Goal: Task Accomplishment & Management: Manage account settings

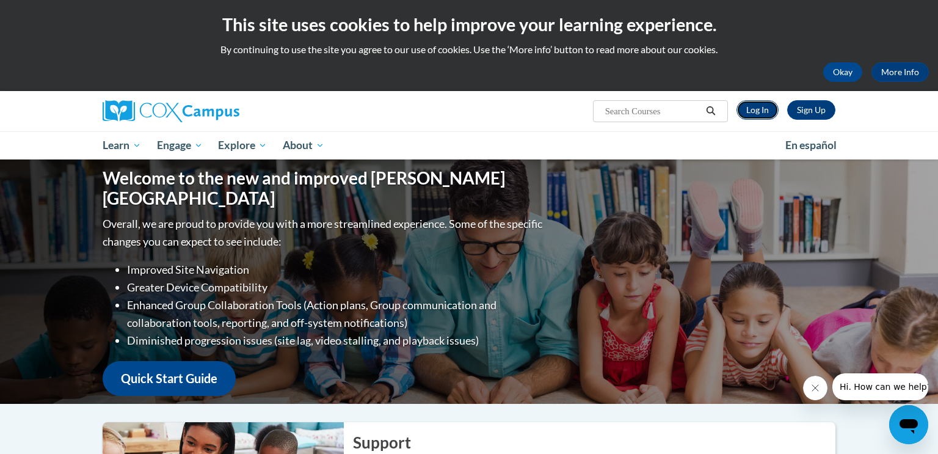
click at [759, 111] on link "Log In" at bounding box center [758, 110] width 42 height 20
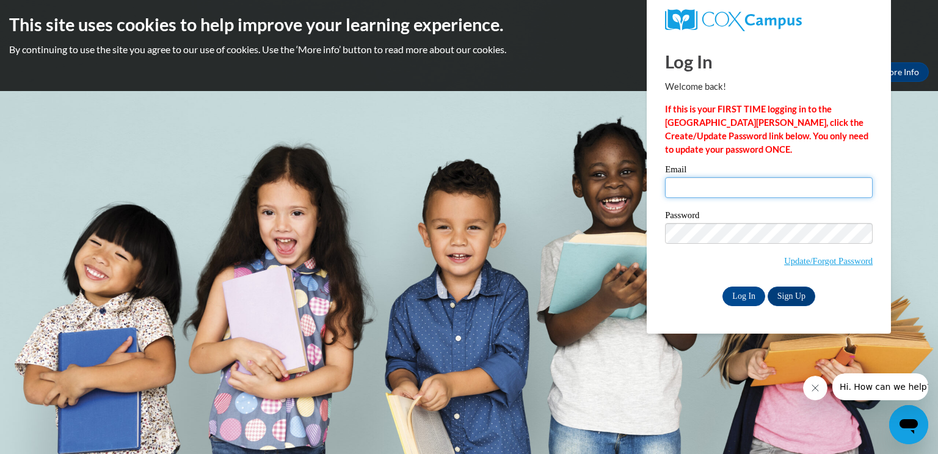
click at [682, 185] on input "Email" at bounding box center [769, 187] width 208 height 21
type input "[PERSON_NAME][EMAIL_ADDRESS][PERSON_NAME][DOMAIN_NAME]"
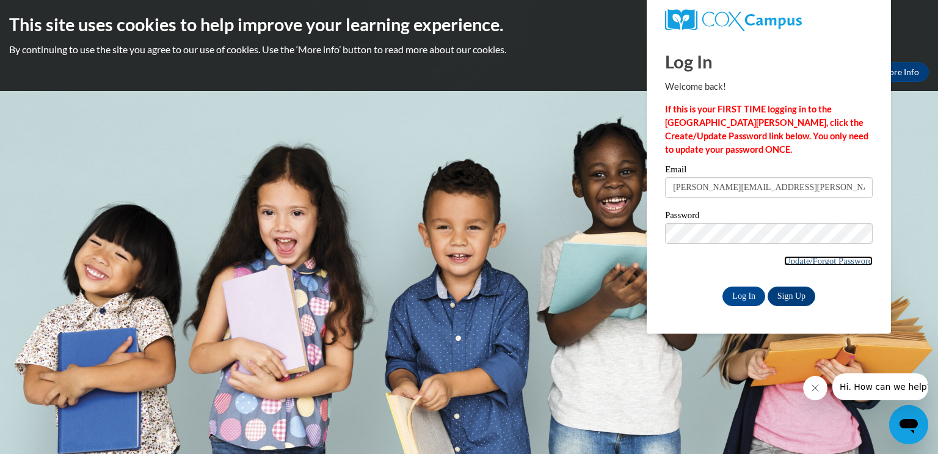
click at [806, 261] on link "Update/Forgot Password" at bounding box center [828, 261] width 89 height 10
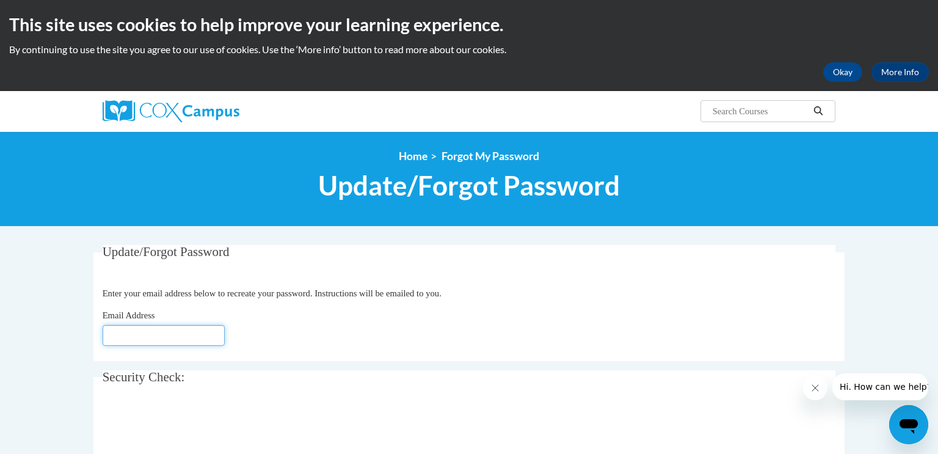
click at [115, 334] on input "Email Address" at bounding box center [164, 335] width 122 height 21
click at [115, 335] on input "Email Address" at bounding box center [164, 335] width 122 height 21
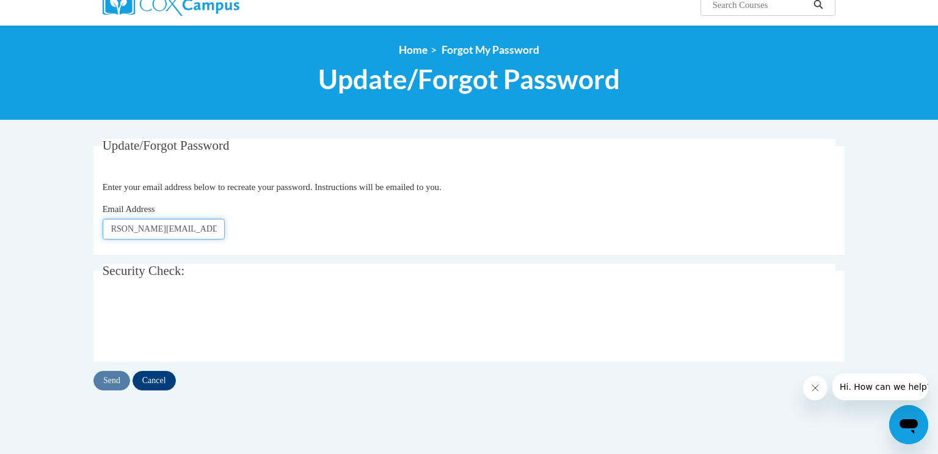
scroll to position [93, 0]
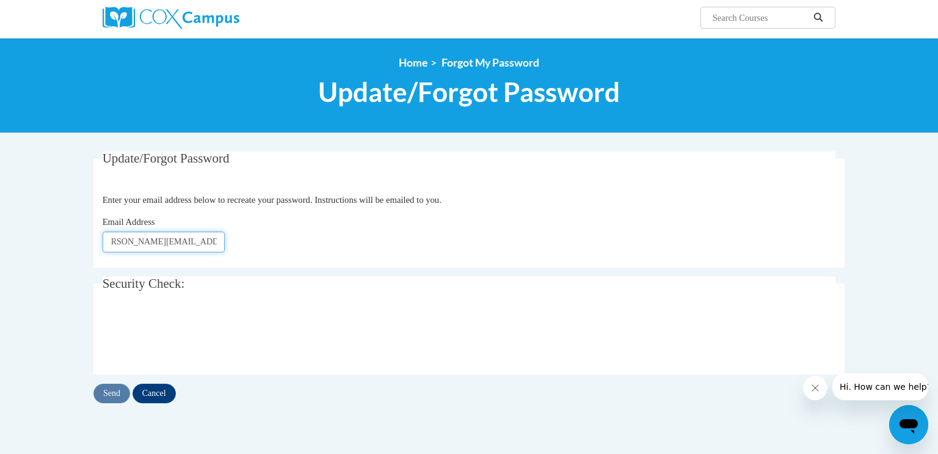
type input "[PERSON_NAME][EMAIL_ADDRESS][DOMAIN_NAME]"
click at [112, 392] on input "Send" at bounding box center [111, 394] width 37 height 20
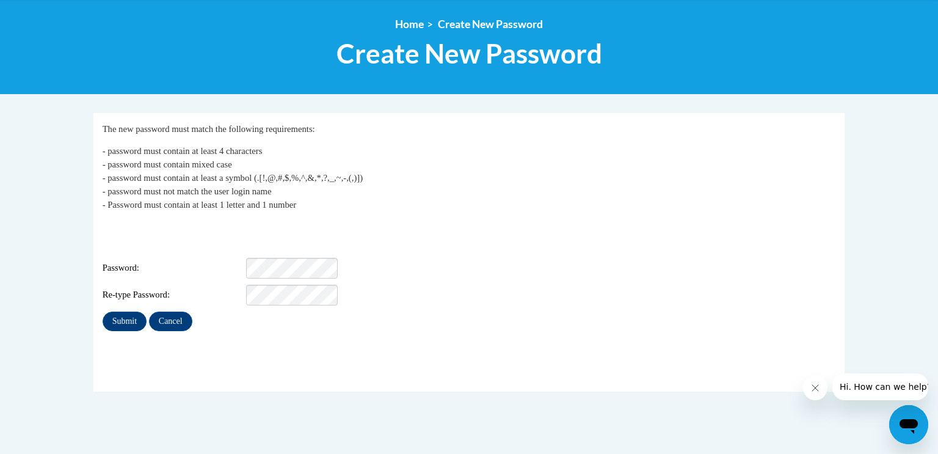
scroll to position [133, 0]
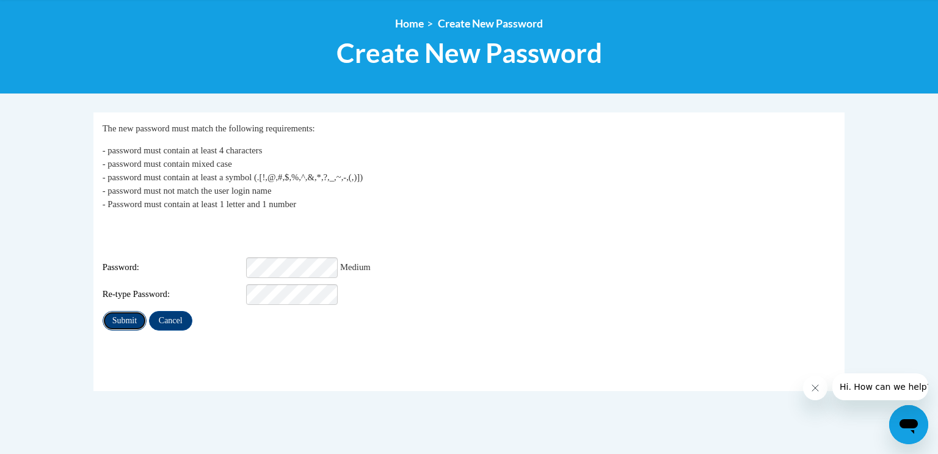
click at [119, 311] on input "Submit" at bounding box center [125, 321] width 44 height 20
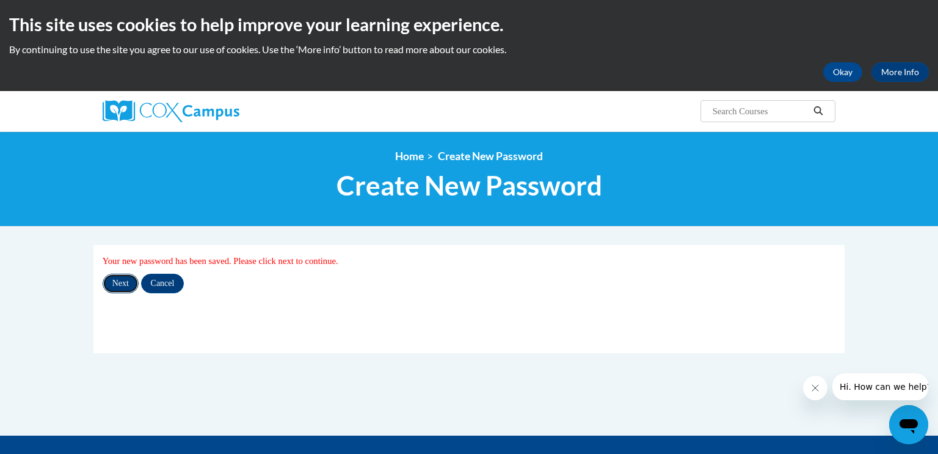
click at [122, 287] on input "Next" at bounding box center [121, 284] width 36 height 20
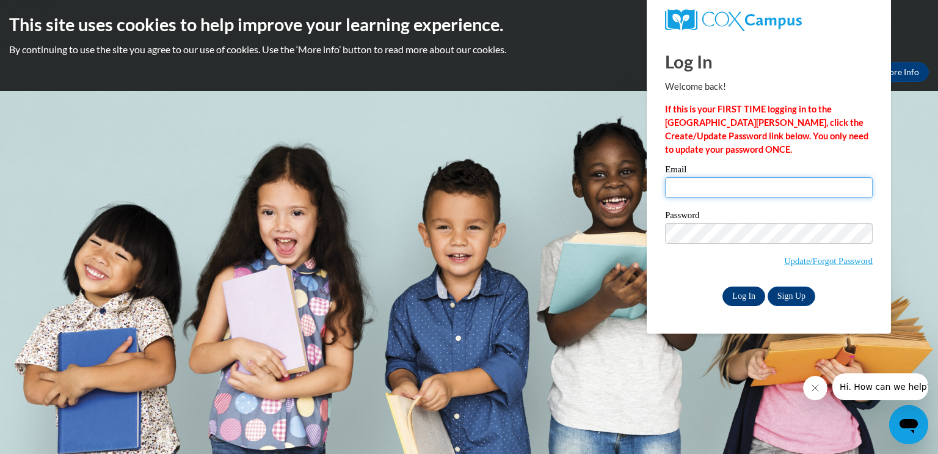
type input "laurie.getka@slingerschools.org"
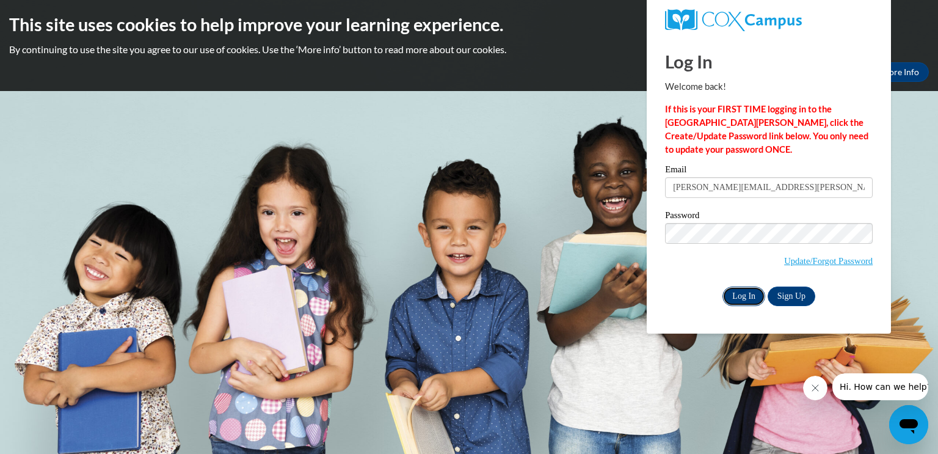
click at [741, 296] on input "Log In" at bounding box center [744, 297] width 43 height 20
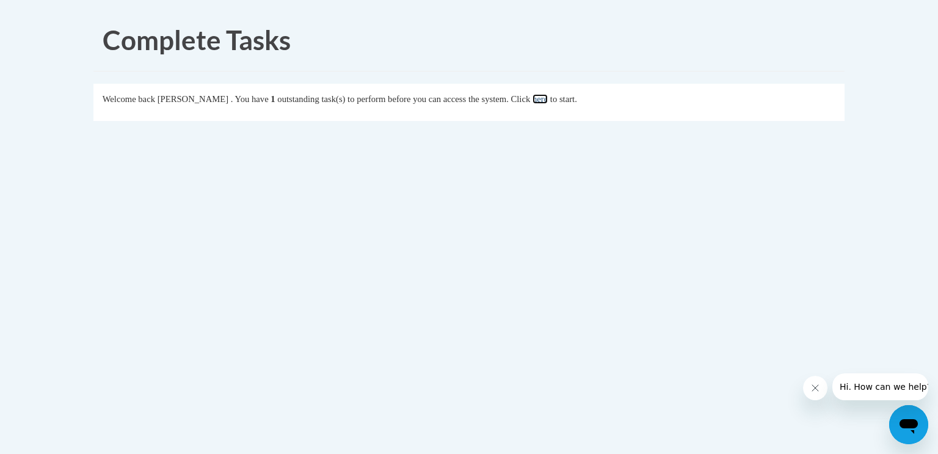
click at [548, 100] on link "here" at bounding box center [540, 99] width 15 height 10
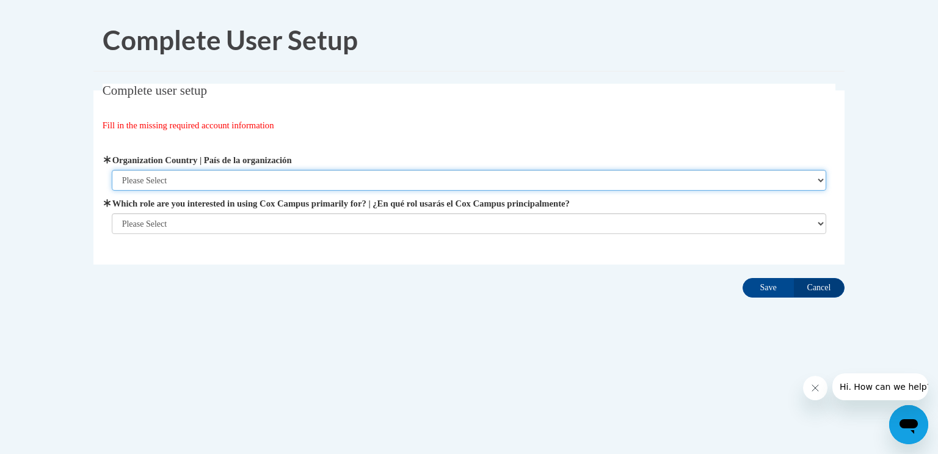
click at [142, 178] on select "Please Select [GEOGRAPHIC_DATA] | [GEOGRAPHIC_DATA] Outside of [GEOGRAPHIC_DATA…" at bounding box center [469, 180] width 715 height 21
select select "ad49bcad-a171-4b2e-b99c-48b446064914"
click at [112, 170] on select "Please Select [GEOGRAPHIC_DATA] | [GEOGRAPHIC_DATA] Outside of [GEOGRAPHIC_DATA…" at bounding box center [469, 180] width 715 height 21
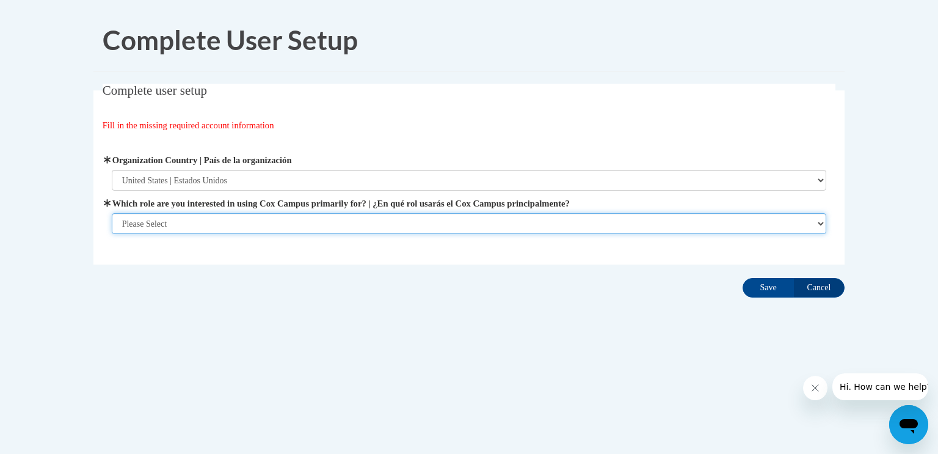
click at [157, 224] on select "Please Select College/University | Colegio/Universidad Community/Nonprofit Part…" at bounding box center [469, 223] width 715 height 21
select select "fbf2d438-af2f-41f8-98f1-81c410e29de3"
click at [112, 234] on select "Please Select College/University | Colegio/Universidad Community/Nonprofit Part…" at bounding box center [469, 223] width 715 height 21
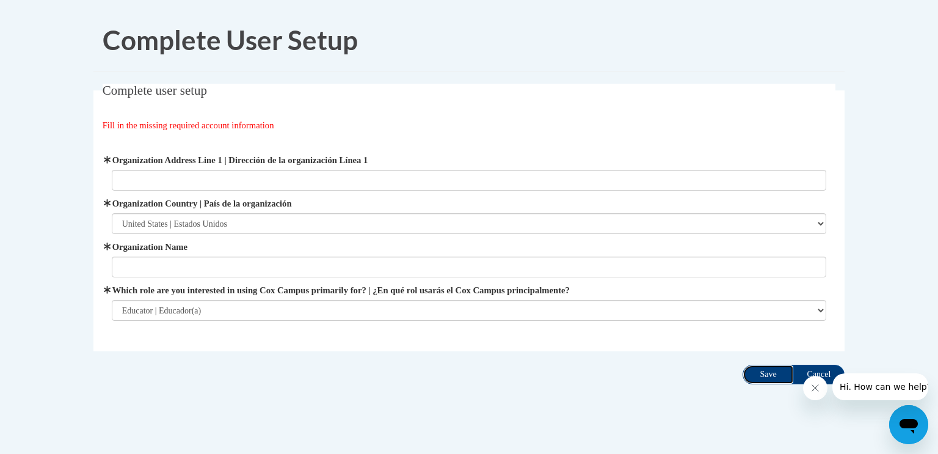
click at [764, 373] on input "Save" at bounding box center [768, 375] width 51 height 20
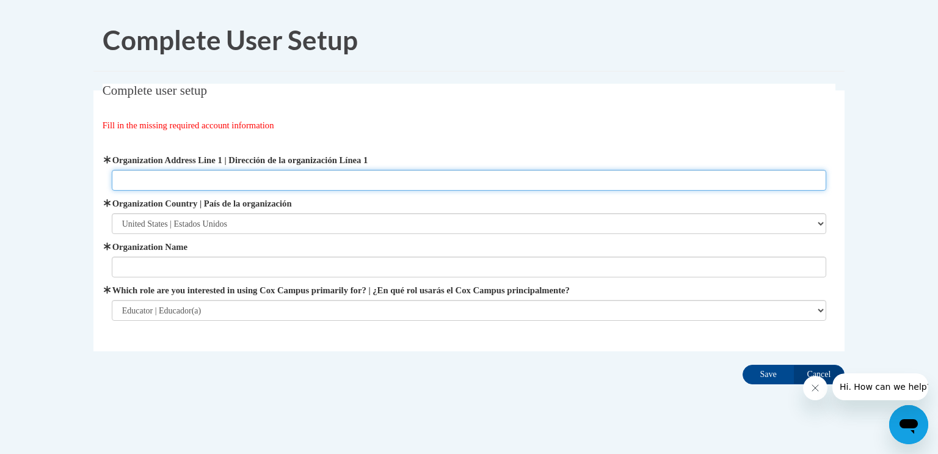
click at [136, 186] on input "Organization Address Line 1 | Dirección de la organización Línea 1" at bounding box center [469, 180] width 715 height 21
type input "[STREET_ADDRESS]"
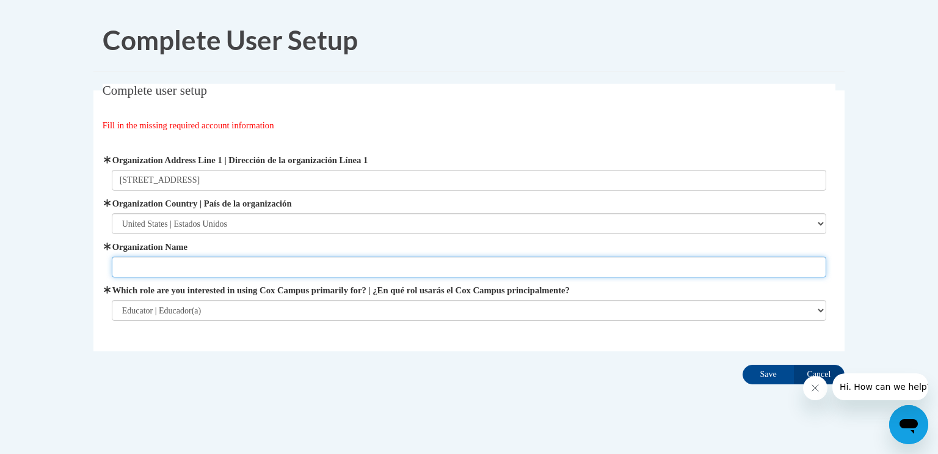
type input "Slinger Elementary School"
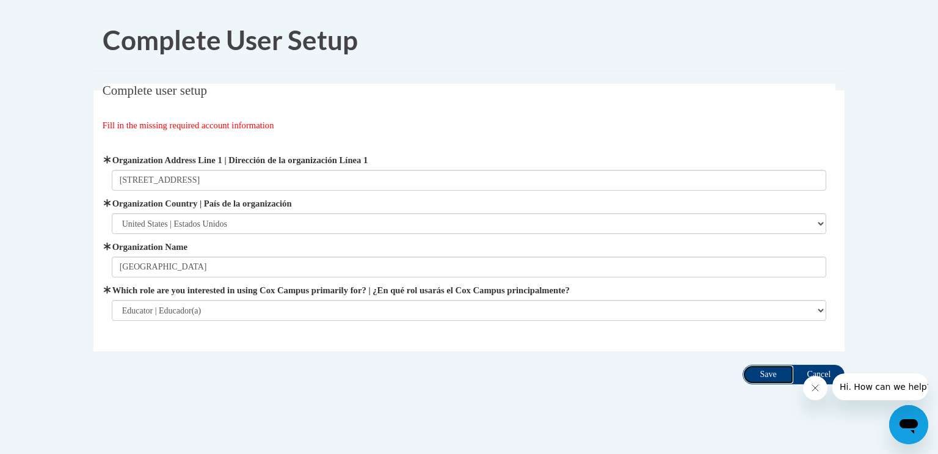
click at [766, 370] on input "Save" at bounding box center [768, 375] width 51 height 20
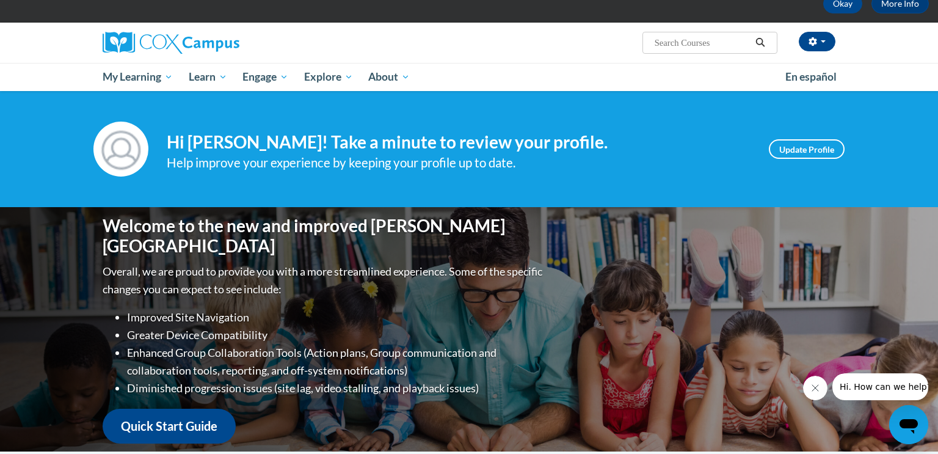
scroll to position [69, 0]
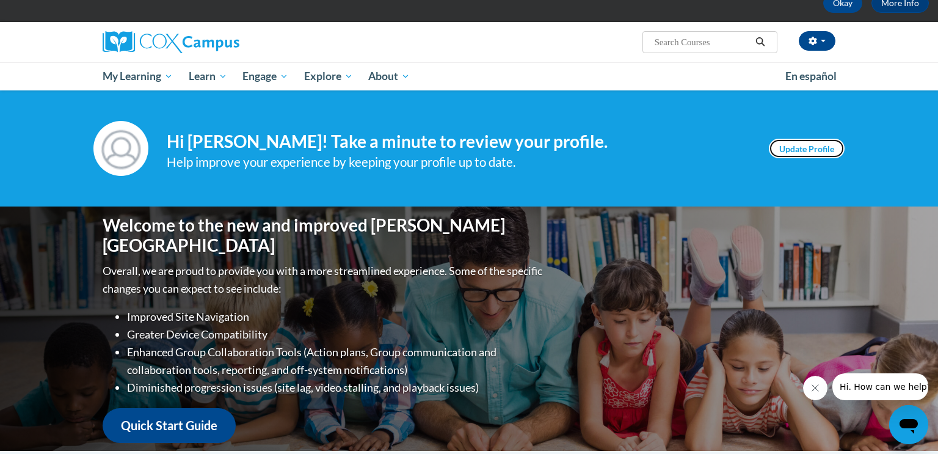
click at [788, 147] on link "Update Profile" at bounding box center [807, 149] width 76 height 20
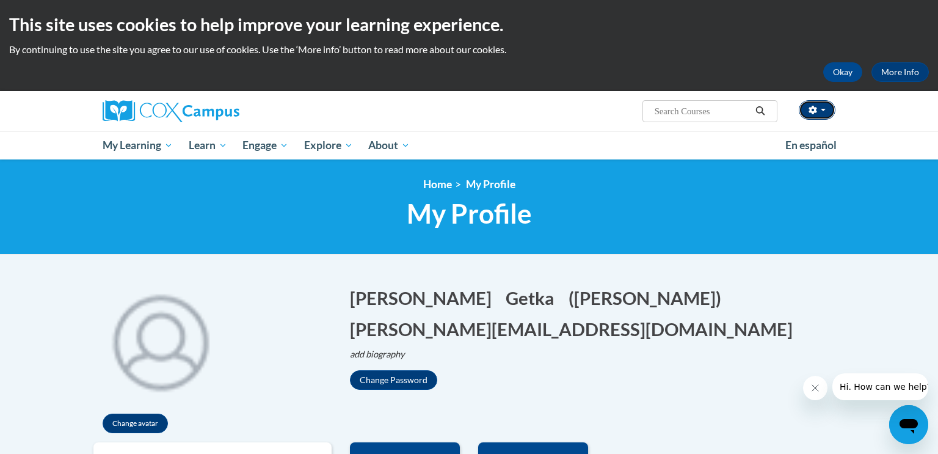
click at [822, 107] on button "button" at bounding box center [817, 110] width 37 height 20
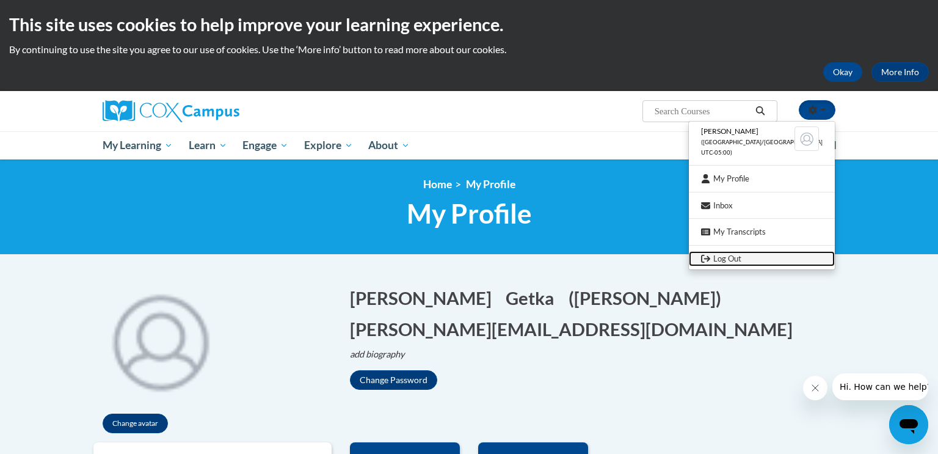
click at [739, 258] on link "Log Out" at bounding box center [762, 258] width 146 height 15
